Goal: Browse casually

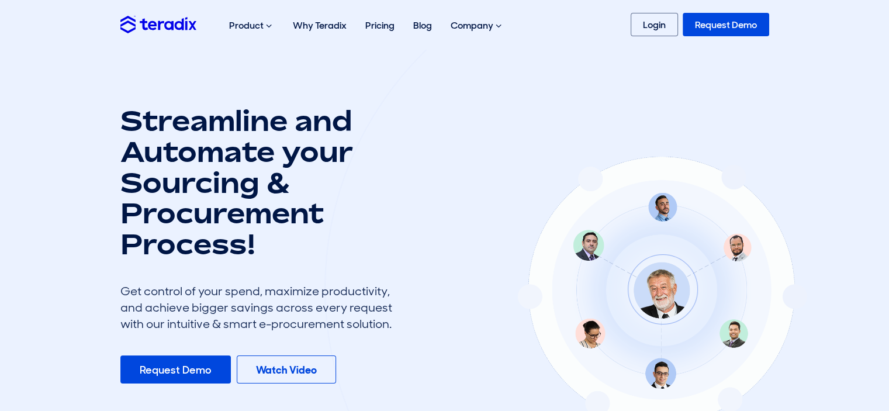
click at [659, 319] on div at bounding box center [661, 288] width 675 height 669
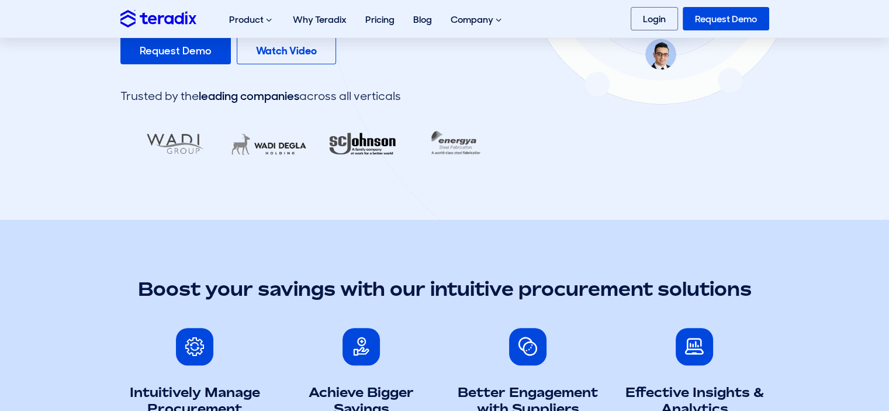
scroll to position [292, 0]
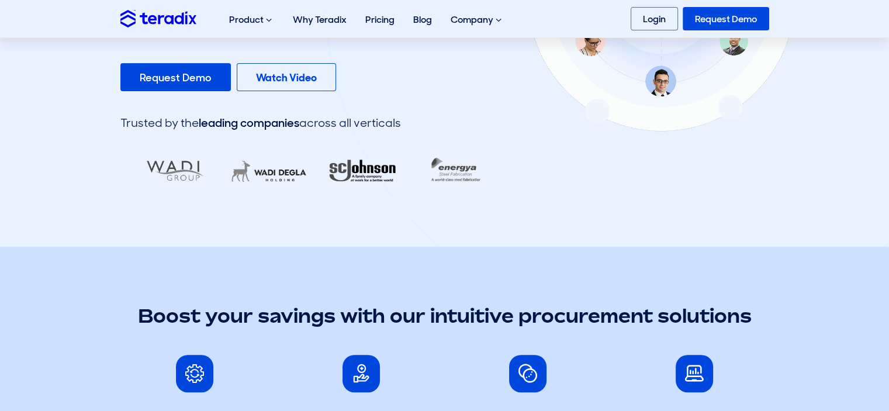
drag, startPoint x: 389, startPoint y: 172, endPoint x: 418, endPoint y: 174, distance: 29.3
drag, startPoint x: 441, startPoint y: 178, endPoint x: 447, endPoint y: 178, distance: 6.4
drag, startPoint x: 411, startPoint y: 180, endPoint x: 302, endPoint y: 179, distance: 108.7
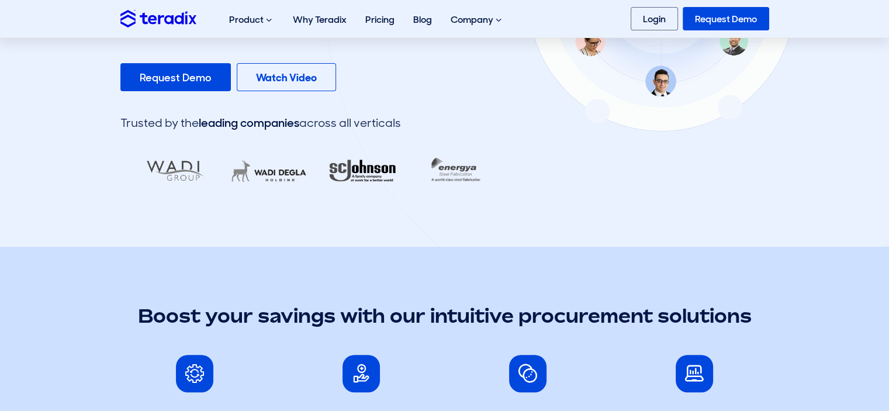
click at [303, 179] on div "Streamline and Automate your Sourcing & Procurement Process! Get control of you…" at bounding box center [445, 2] width 666 height 378
click at [347, 212] on section "Streamline and Automate your Sourcing & Procurement Process! Get control of you…" at bounding box center [444, 2] width 889 height 490
drag, startPoint x: 393, startPoint y: 171, endPoint x: 411, endPoint y: 170, distance: 18.1
drag, startPoint x: 423, startPoint y: 168, endPoint x: 444, endPoint y: 168, distance: 21.6
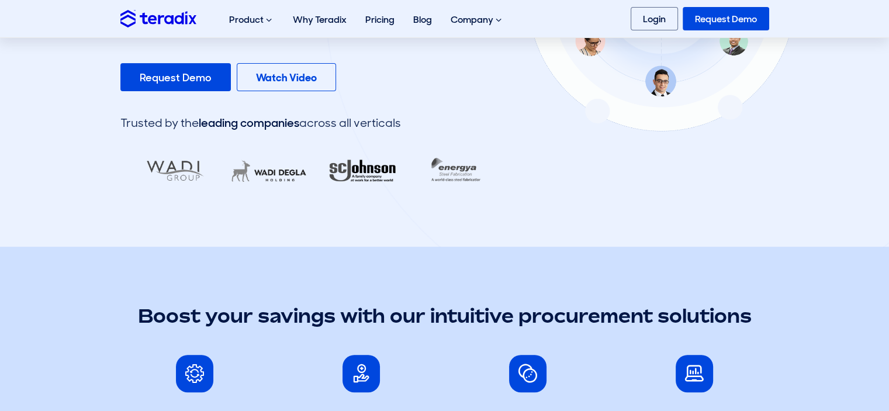
drag, startPoint x: 386, startPoint y: 174, endPoint x: 399, endPoint y: 172, distance: 13.6
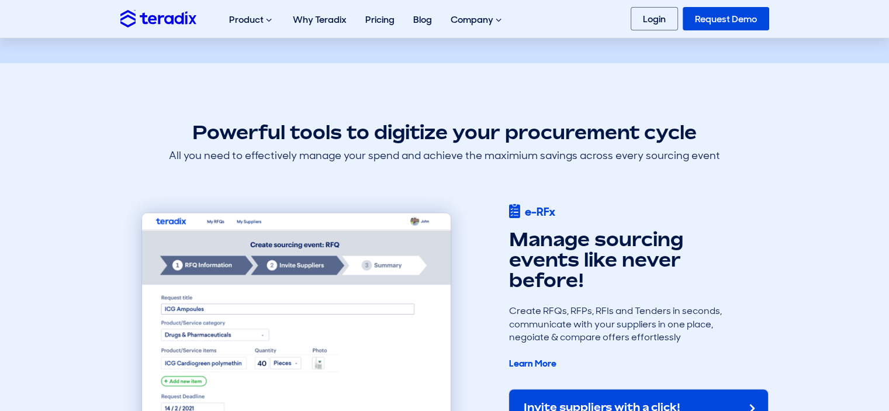
scroll to position [818, 0]
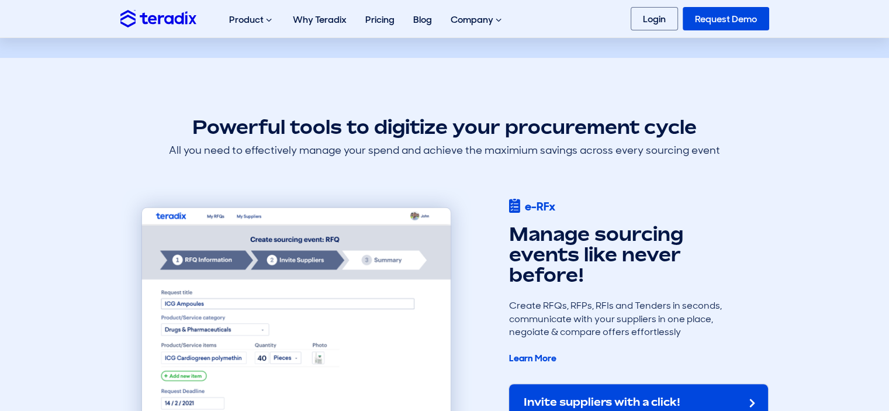
click at [531, 238] on h2 "Manage sourcing events like never before!" at bounding box center [625, 255] width 234 height 62
drag, startPoint x: 531, startPoint y: 238, endPoint x: 549, endPoint y: 268, distance: 35.7
click at [549, 268] on h2 "Manage sourcing events like never before!" at bounding box center [625, 255] width 234 height 62
click at [563, 272] on h2 "Manage sourcing events like never before!" at bounding box center [625, 255] width 234 height 62
click at [543, 238] on h2 "Manage sourcing events like never before!" at bounding box center [625, 255] width 234 height 62
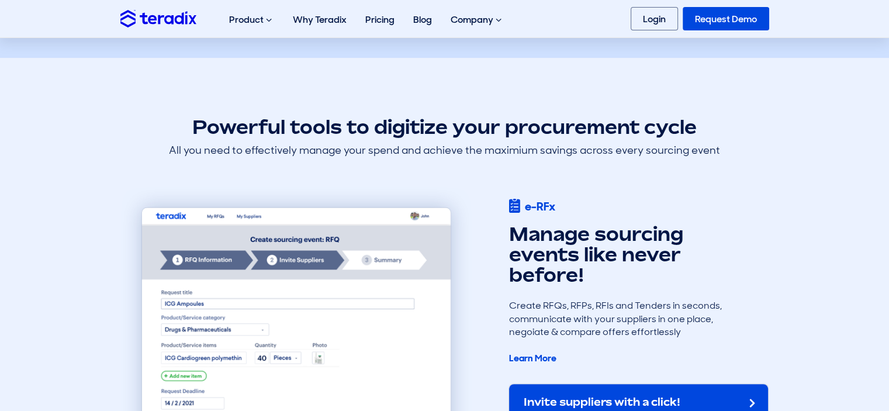
drag, startPoint x: 543, startPoint y: 238, endPoint x: 547, endPoint y: 275, distance: 37.0
click at [547, 275] on h2 "Manage sourcing events like never before!" at bounding box center [625, 255] width 234 height 62
click at [542, 240] on h2 "Manage sourcing events like never before!" at bounding box center [625, 255] width 234 height 62
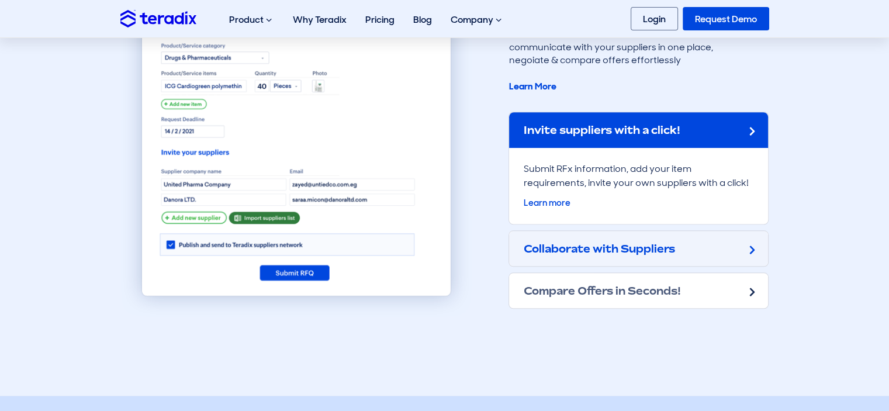
scroll to position [1110, 0]
